Goal: Information Seeking & Learning: Learn about a topic

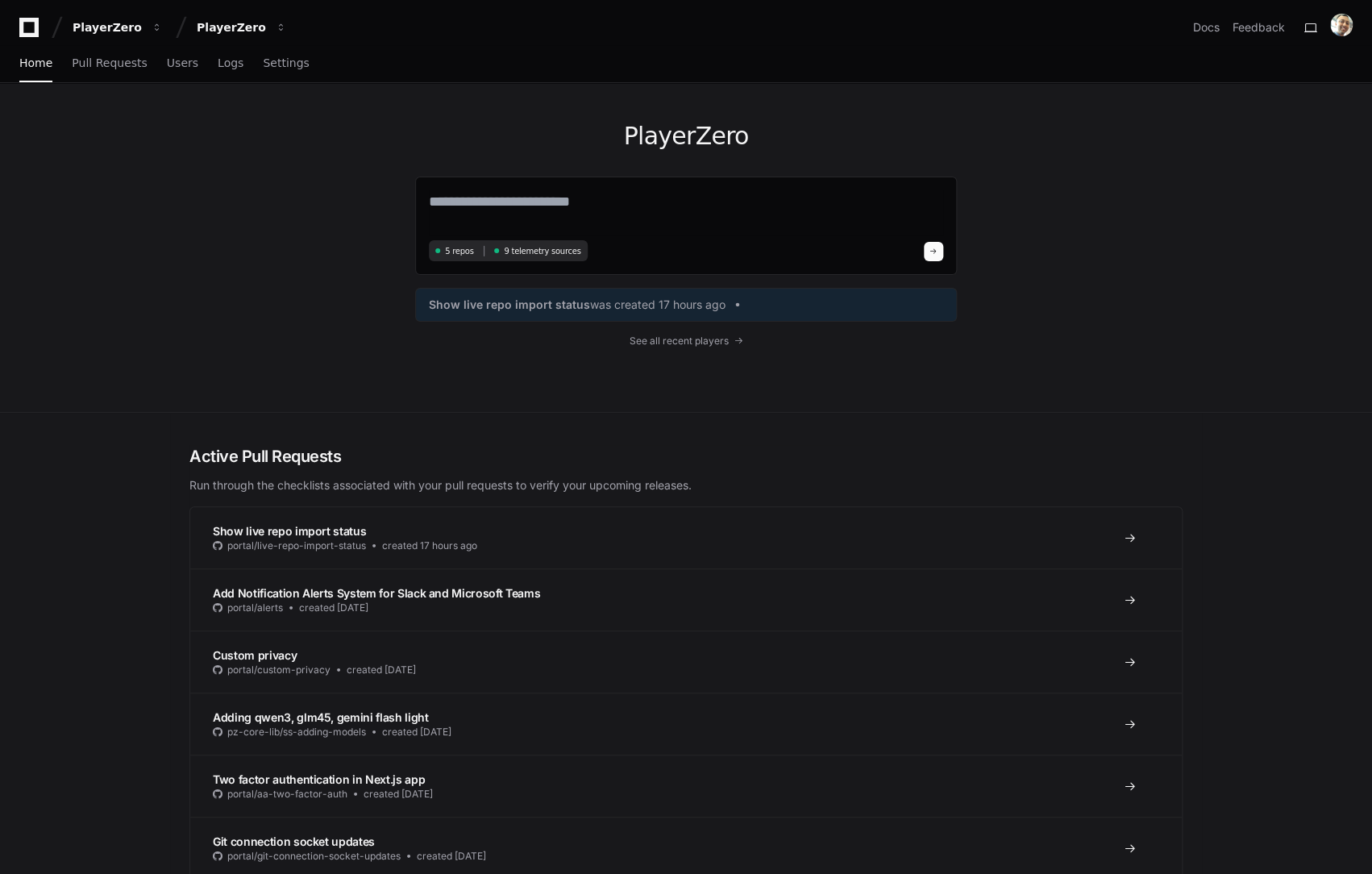
click at [665, 345] on div "PlayerZero 5 repos 9 telemetry sources Show live repo import status was created…" at bounding box center [686, 247] width 541 height 329
click at [690, 334] on span "See all recent players" at bounding box center [679, 340] width 99 height 13
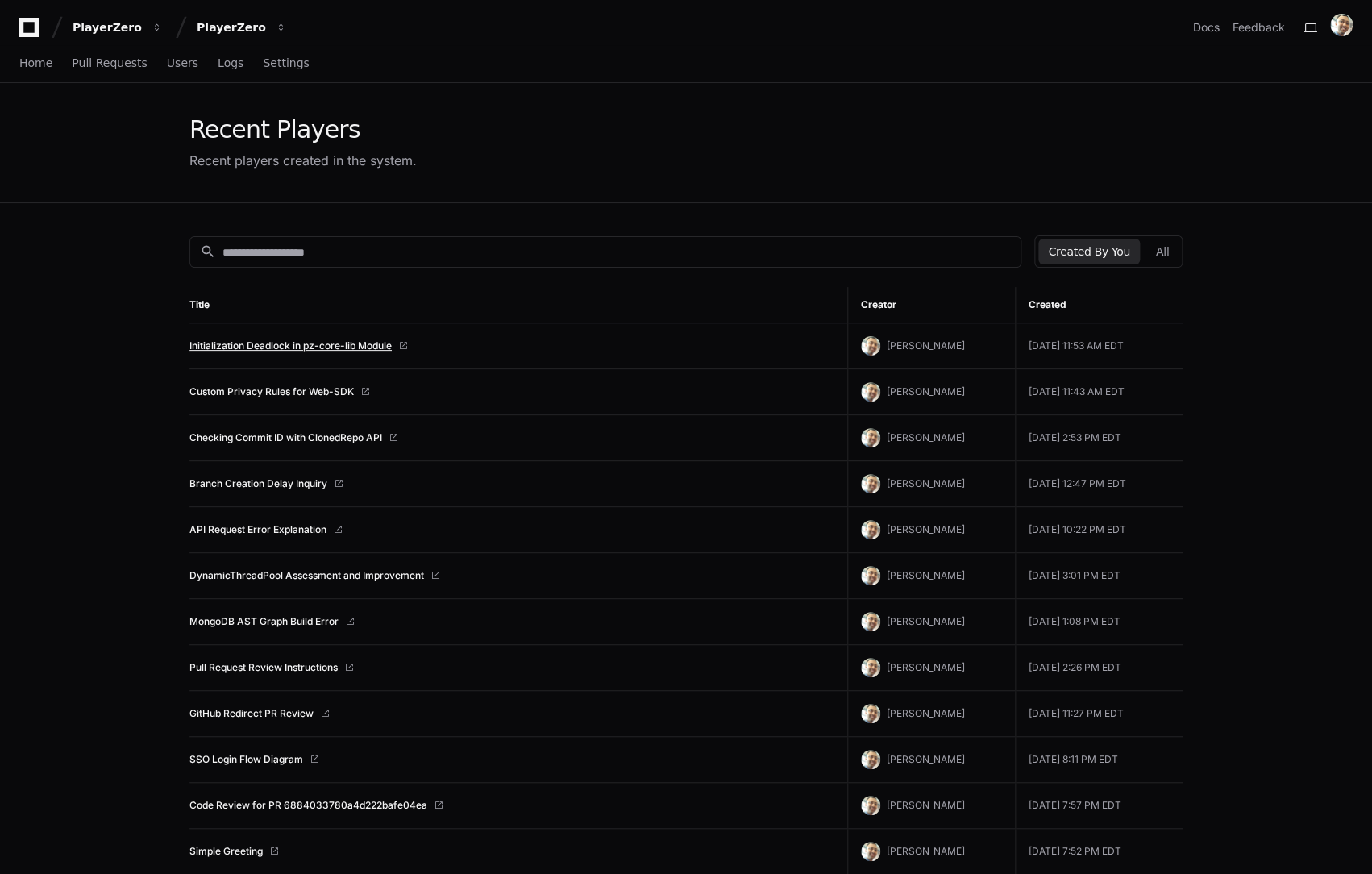
click at [370, 350] on link "Initialization Deadlock in pz-core-lib Module" at bounding box center [290, 346] width 202 height 13
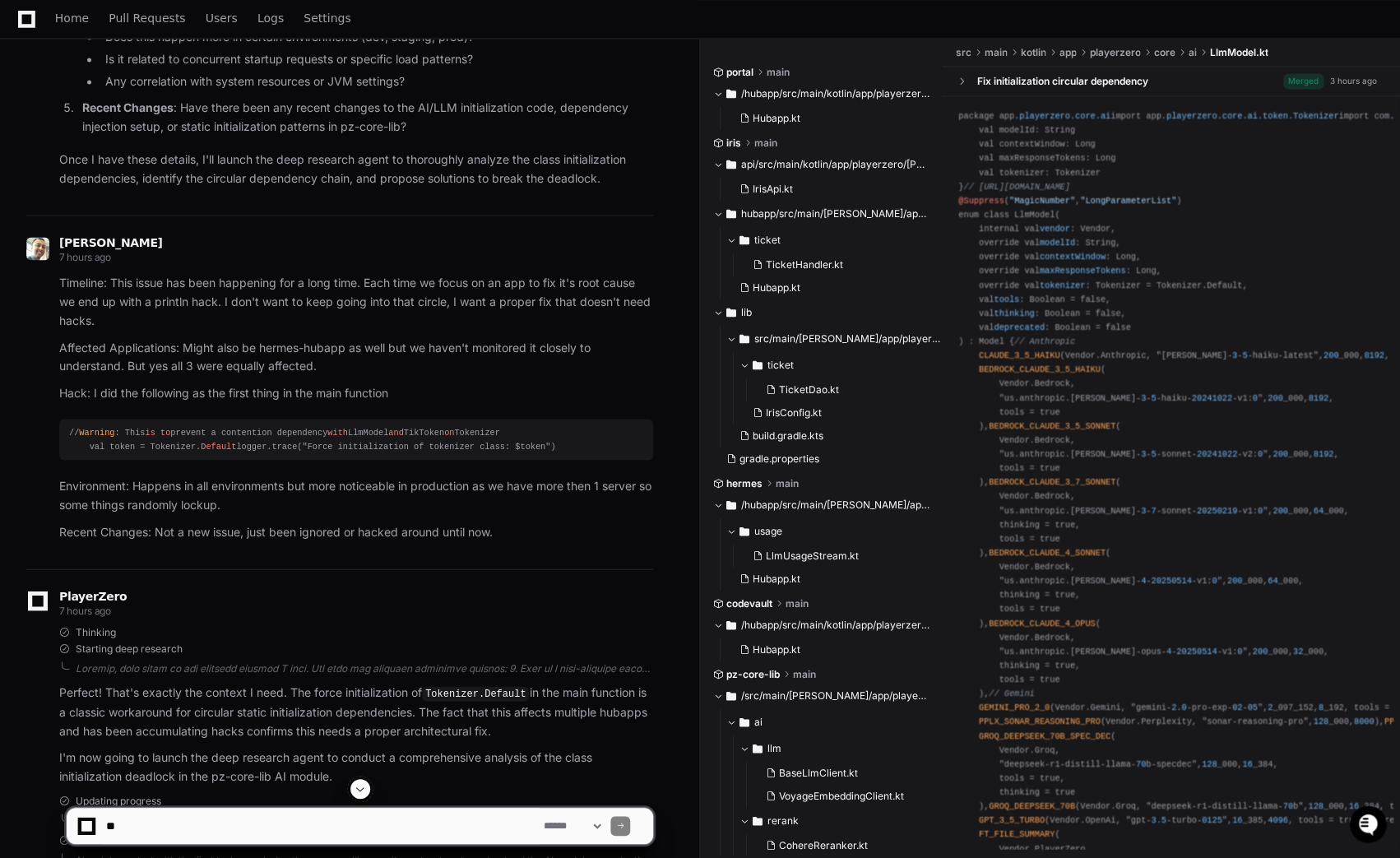
scroll to position [4479, 0]
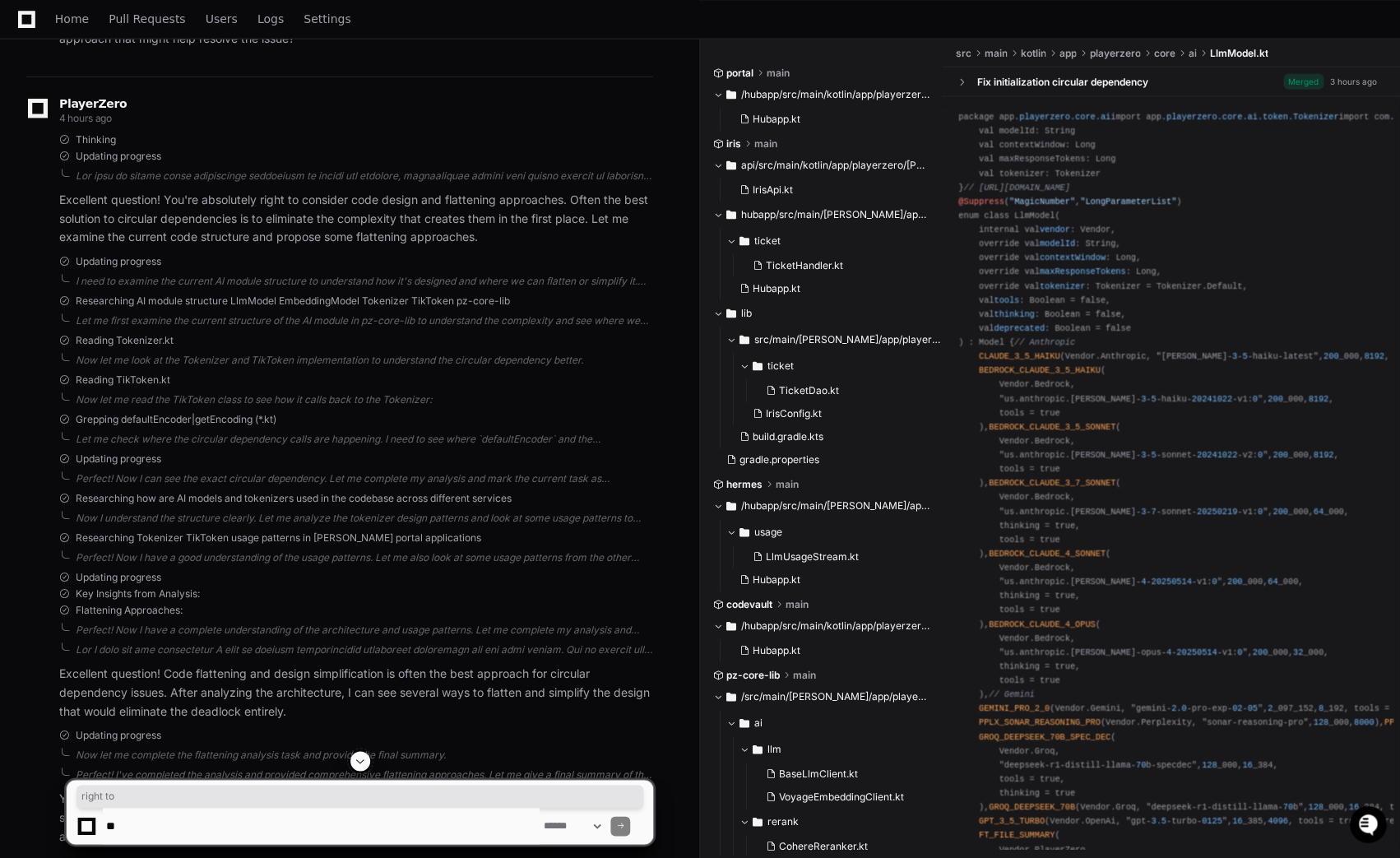
click at [330, 246] on p "Excellent question! You're absolutely right to consider code design and flatten…" at bounding box center [356, 218] width 594 height 56
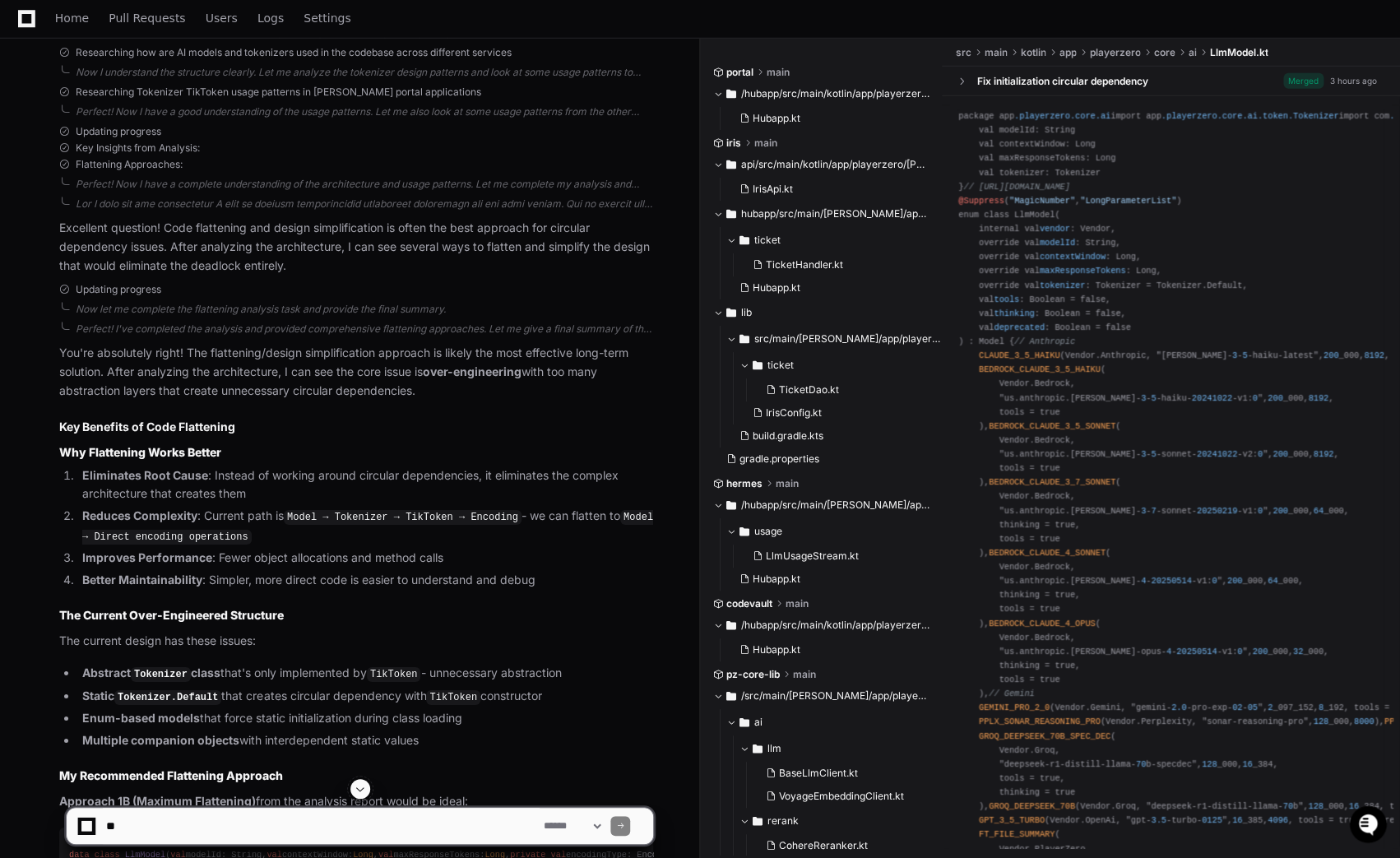
scroll to position [4923, 0]
click at [331, 424] on div "PlayerZero 4 hours ago Thinking Updating progress Excellent question! You're ab…" at bounding box center [339, 398] width 627 height 1533
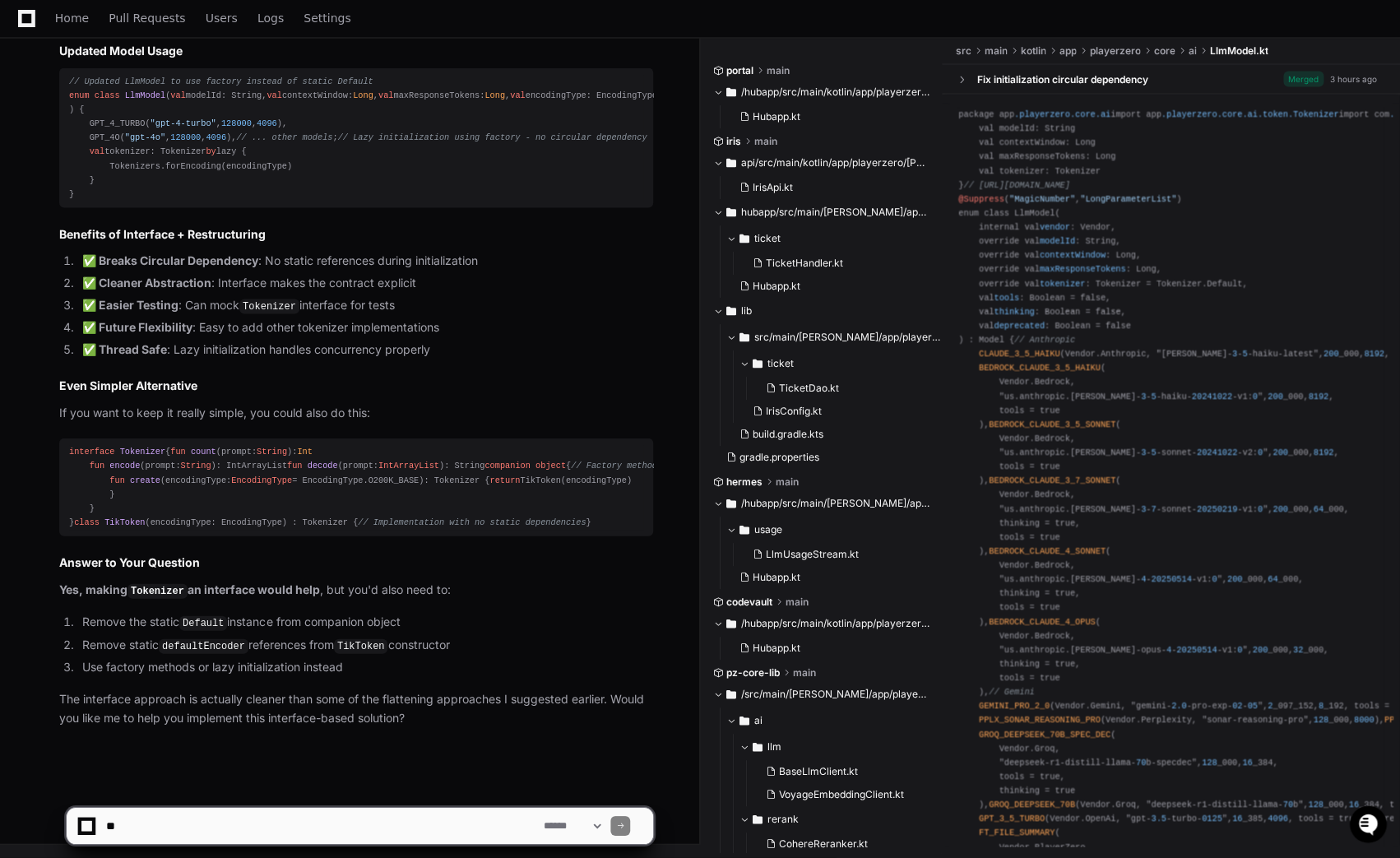
scroll to position [7940, 0]
